Goal: Task Accomplishment & Management: Manage account settings

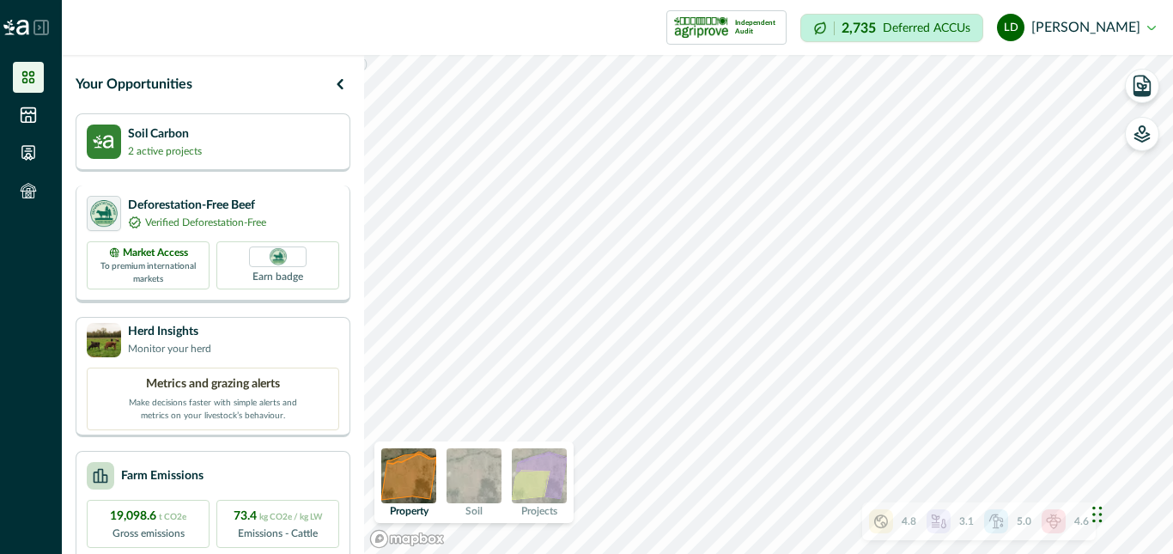
click at [192, 222] on p "Verified Deforestation-Free" at bounding box center [205, 222] width 121 height 15
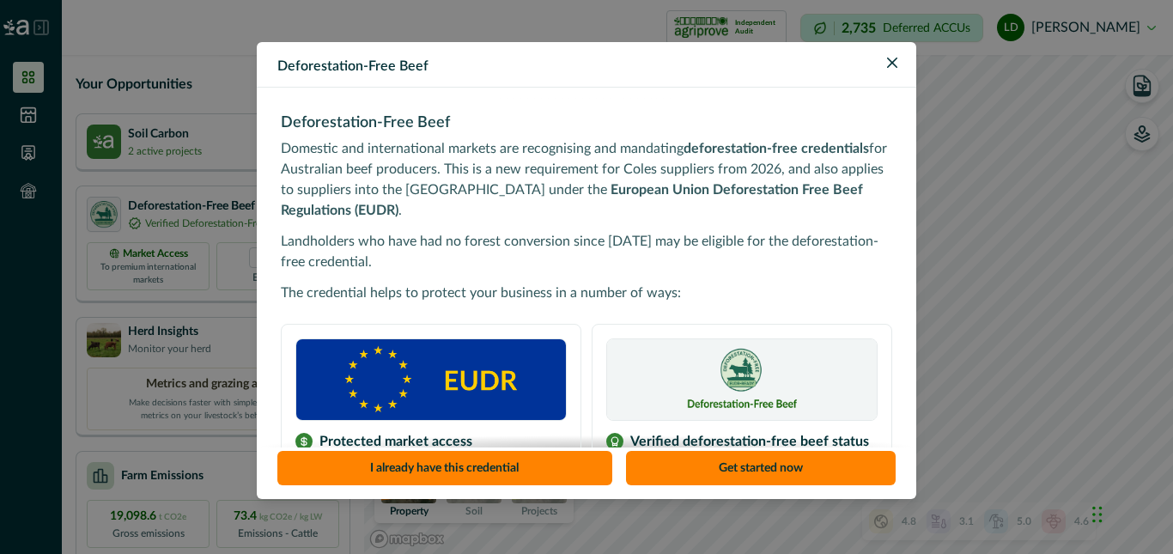
scroll to position [248, 0]
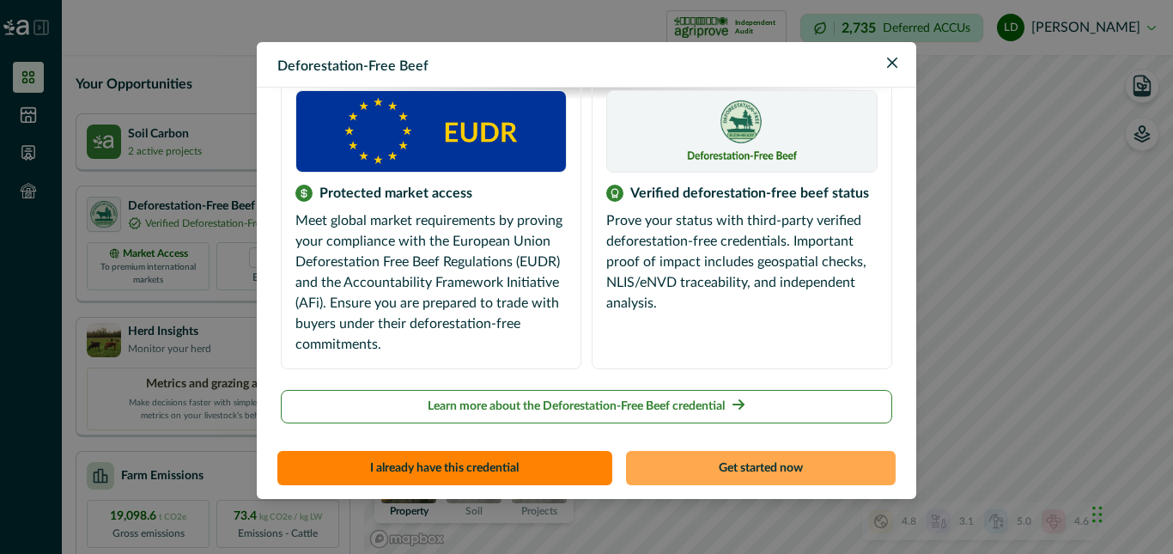
click at [748, 468] on button "Get started now" at bounding box center [761, 468] width 271 height 34
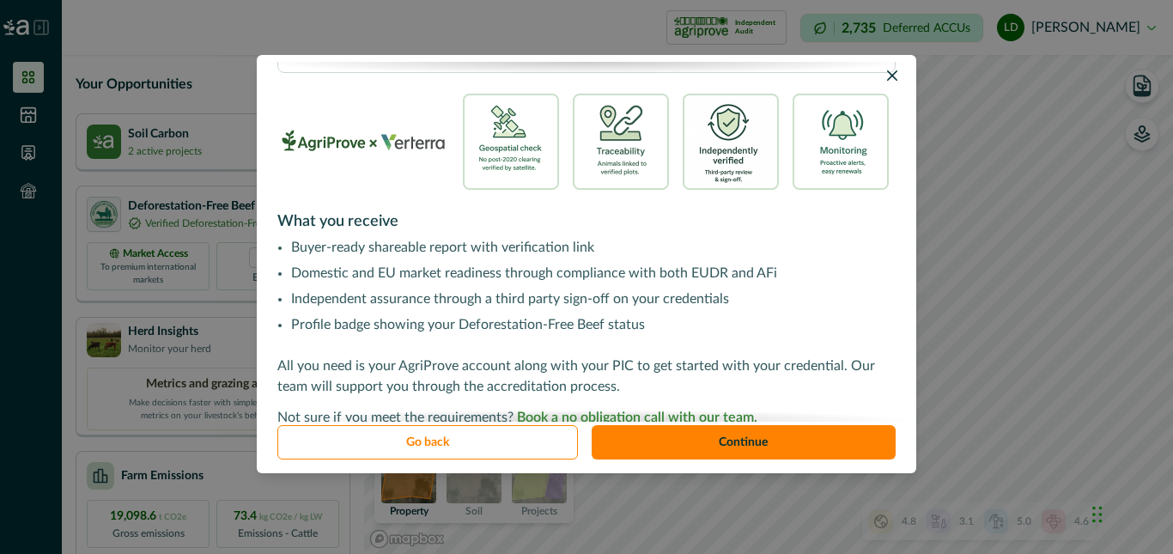
scroll to position [645, 0]
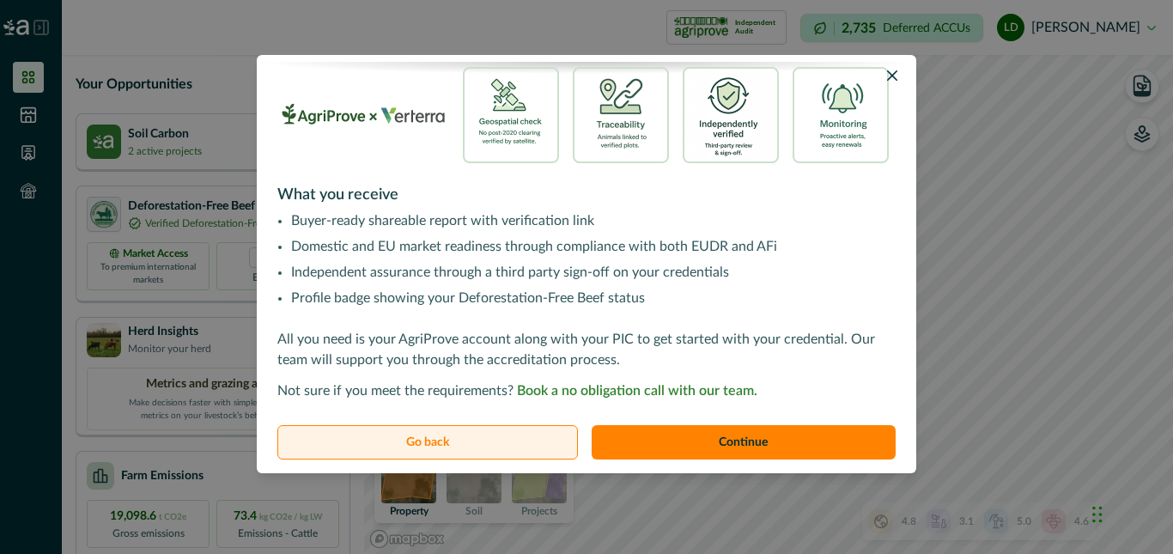
click at [428, 446] on button "Go back" at bounding box center [427, 442] width 301 height 34
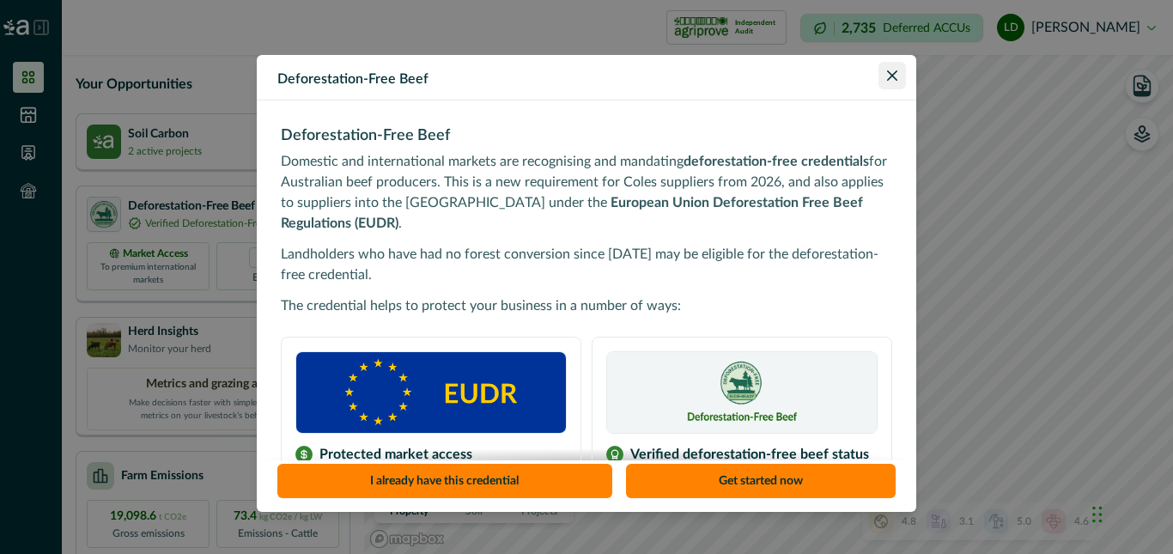
click at [887, 76] on icon "Close" at bounding box center [892, 75] width 10 height 10
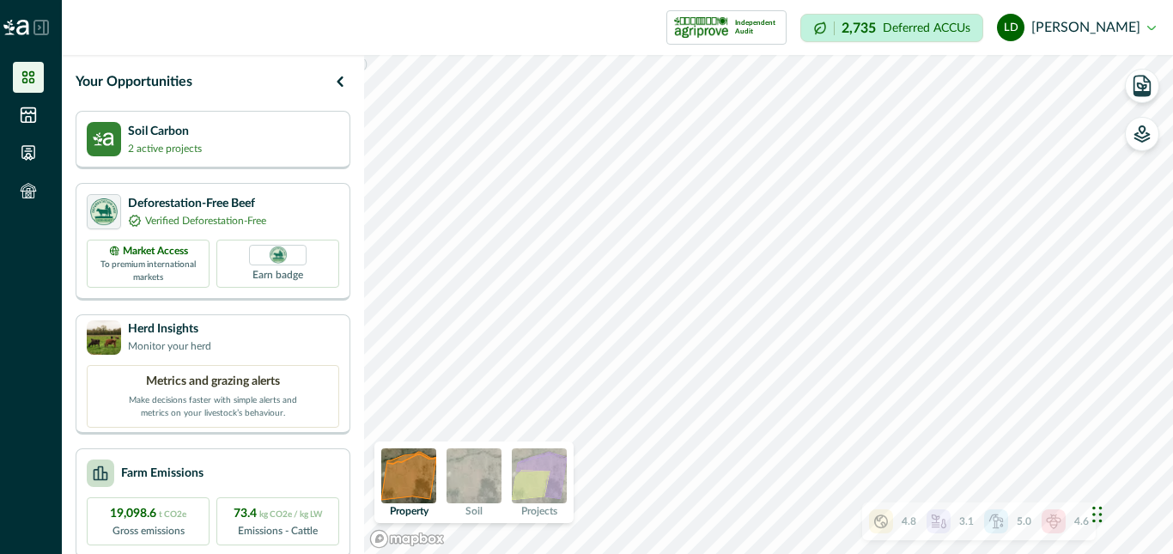
scroll to position [0, 0]
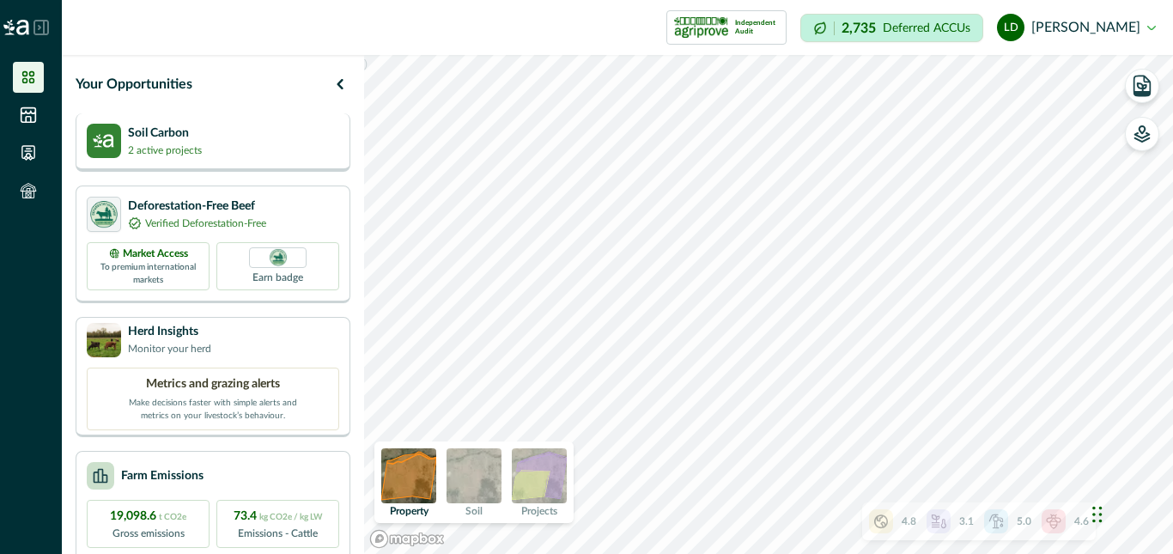
click at [187, 145] on p "2 active projects" at bounding box center [165, 150] width 74 height 15
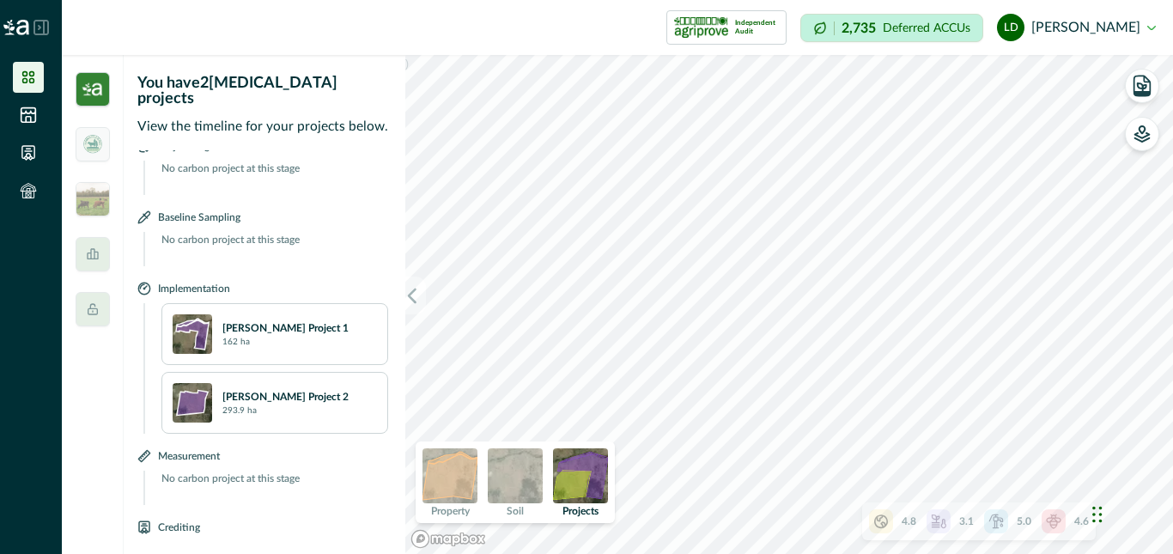
scroll to position [66, 0]
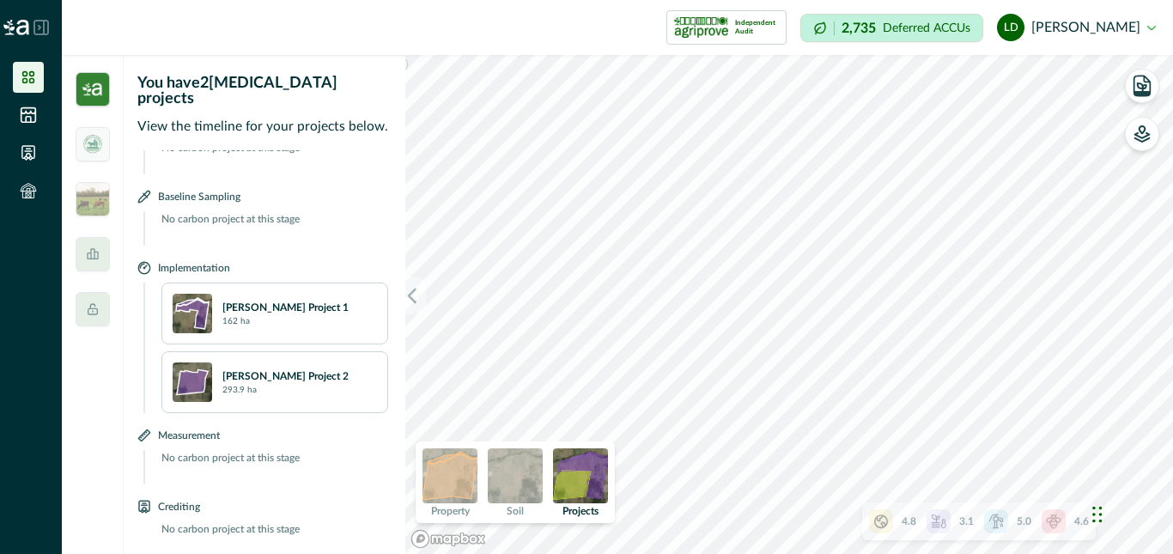
click at [266, 300] on p "[PERSON_NAME] Project 1" at bounding box center [285, 307] width 126 height 15
click at [264, 368] on p "[PERSON_NAME] Project 2" at bounding box center [285, 375] width 126 height 15
click at [520, 477] on img at bounding box center [515, 475] width 55 height 55
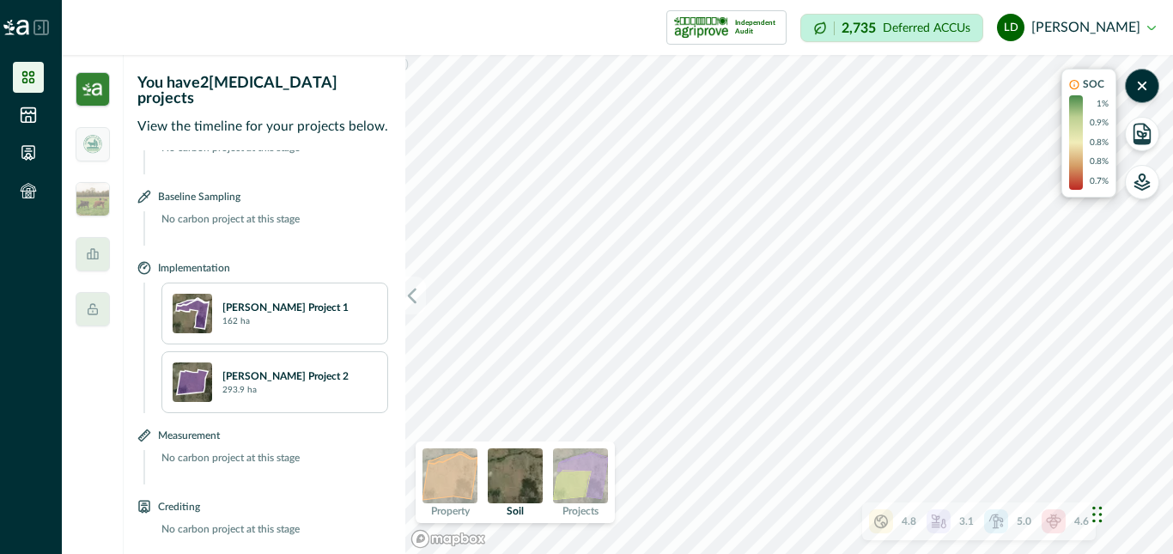
click at [563, 490] on img at bounding box center [580, 475] width 55 height 55
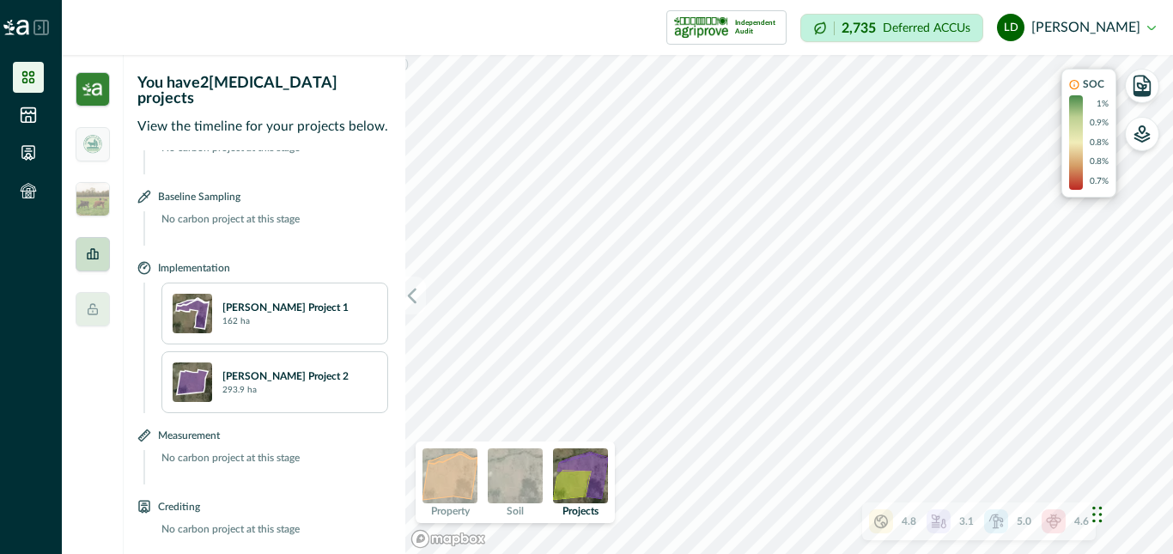
click at [94, 256] on icon at bounding box center [92, 253] width 11 height 11
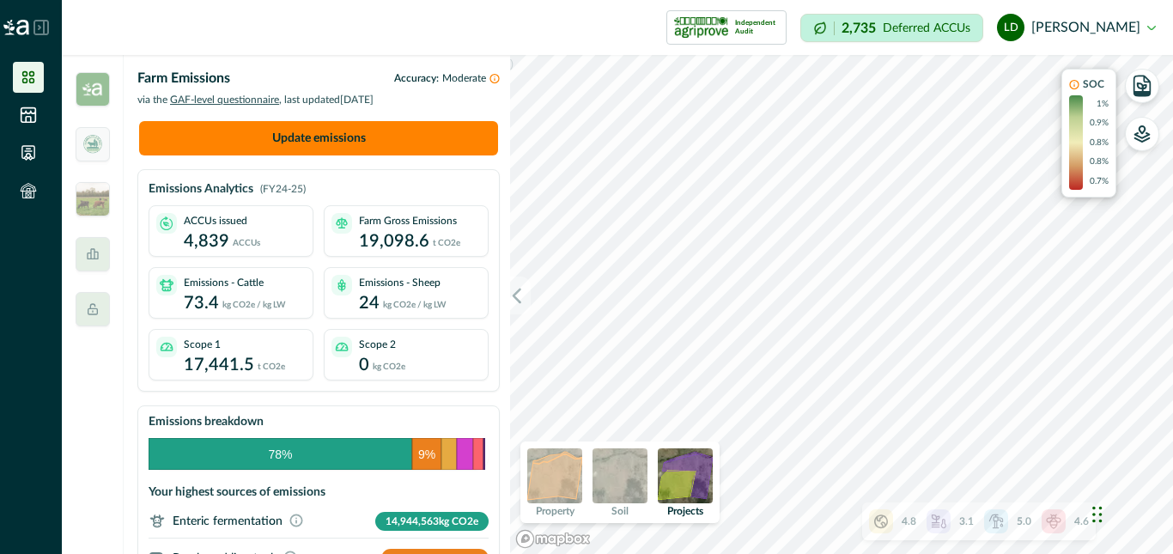
scroll to position [0, 0]
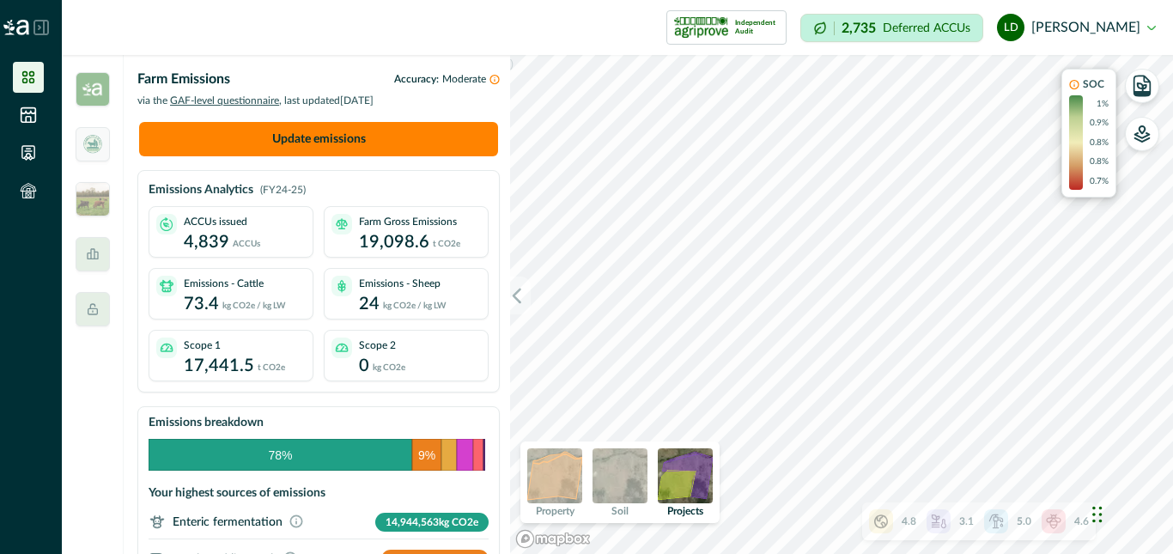
click at [1153, 28] on button "ld [PERSON_NAME]" at bounding box center [1076, 27] width 159 height 41
click at [24, 162] on li at bounding box center [28, 152] width 31 height 31
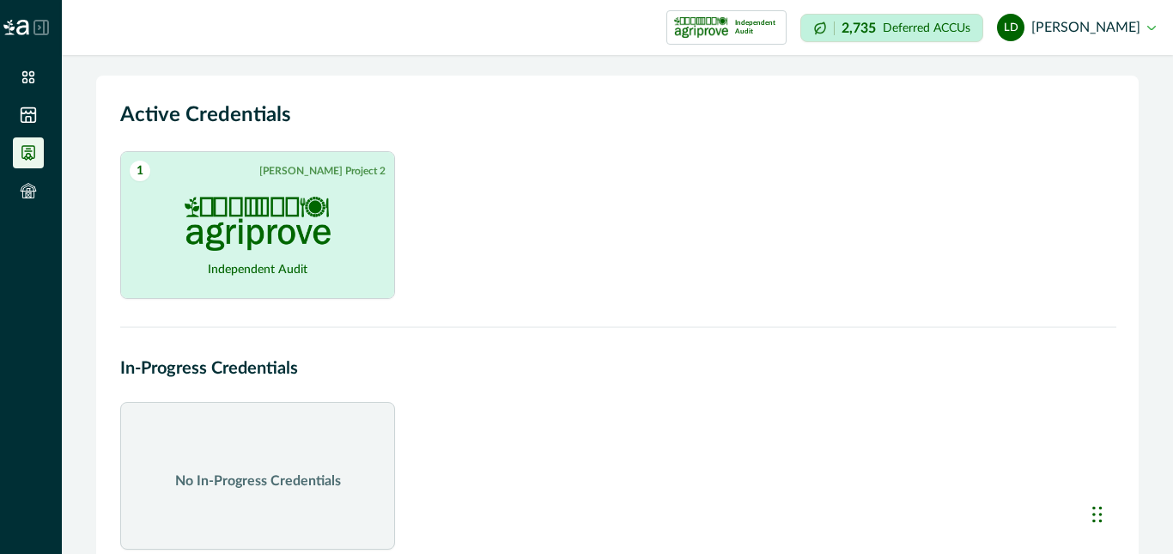
click at [277, 186] on div "Independent Audit" at bounding box center [257, 239] width 223 height 117
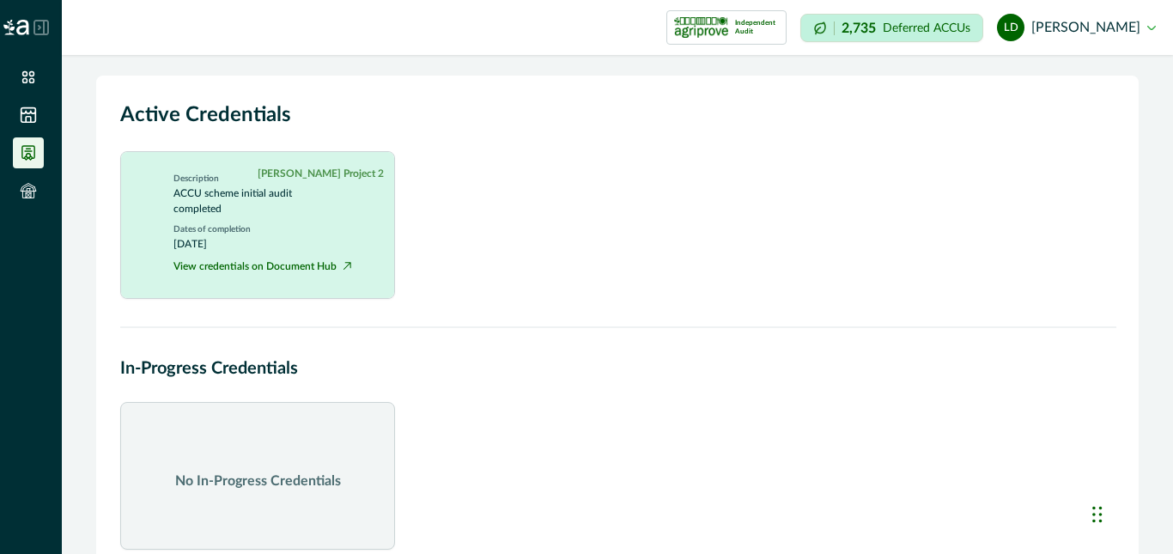
click at [310, 201] on p "ACCU scheme initial audit completed" at bounding box center [257, 201] width 168 height 31
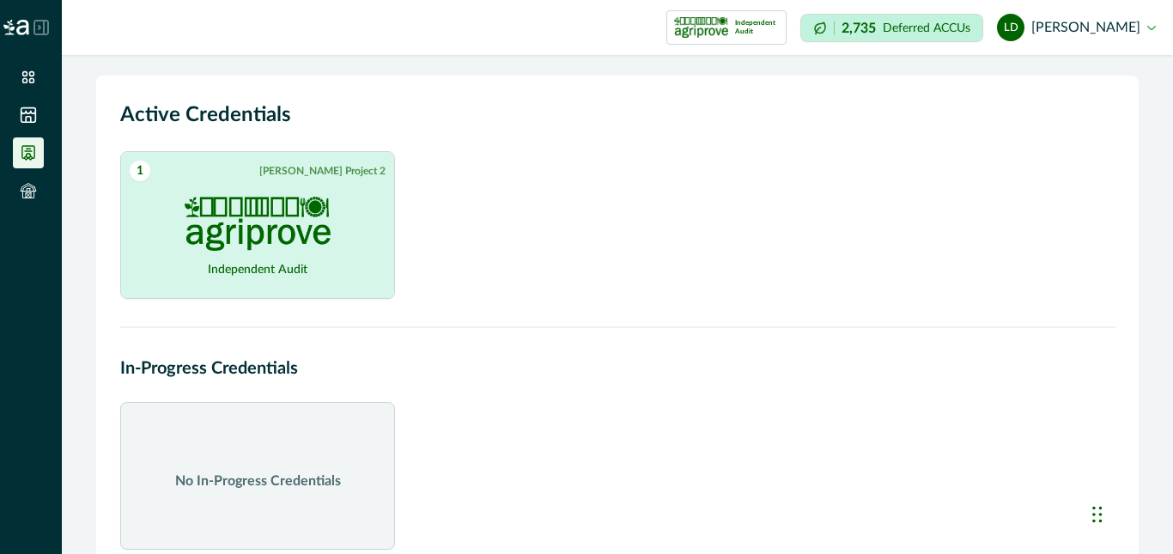
click at [310, 201] on img at bounding box center [258, 224] width 146 height 54
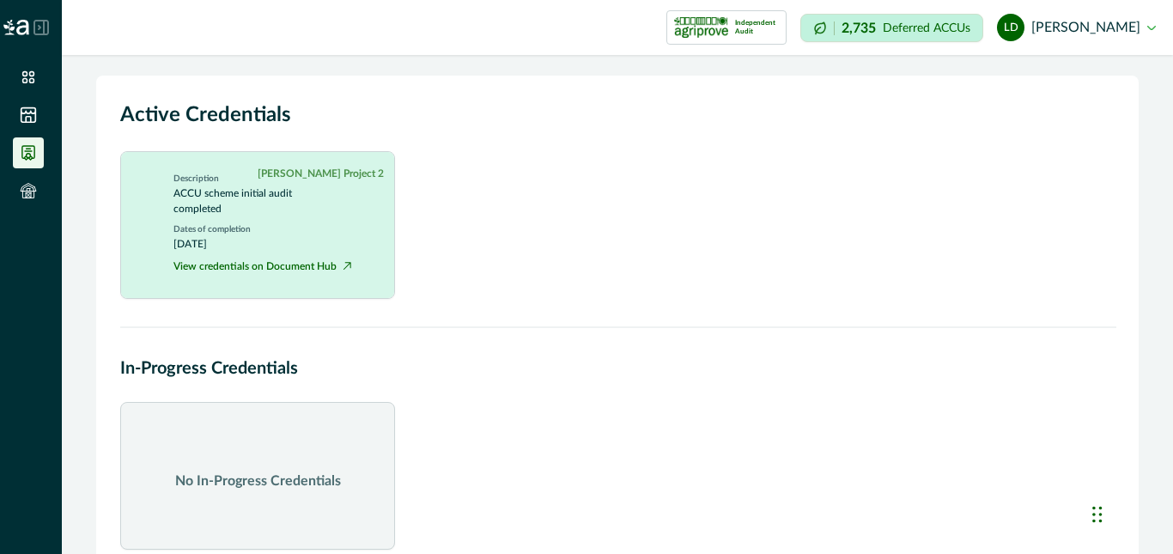
click at [1148, 30] on button "ld [PERSON_NAME]" at bounding box center [1076, 27] width 159 height 41
click at [987, 79] on button "Sign out" at bounding box center [1060, 77] width 191 height 28
